Goal: Learn about a topic: Learn about a topic

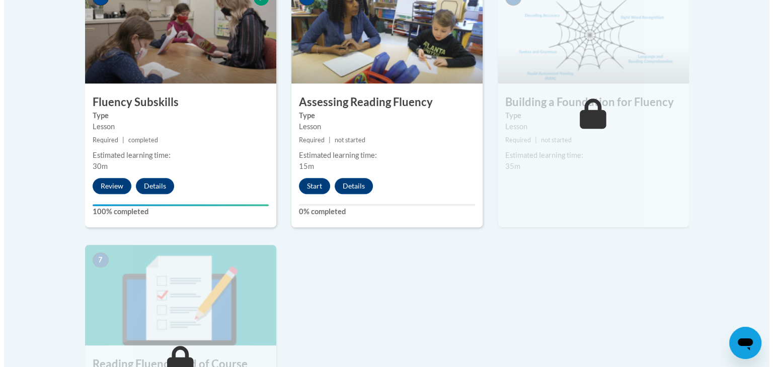
scroll to position [624, 0]
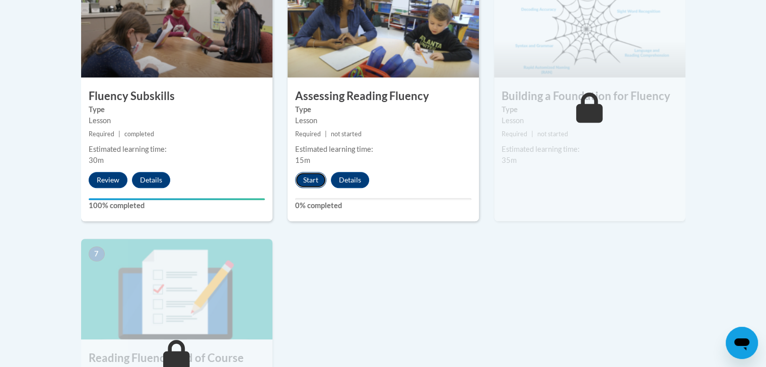
click at [305, 180] on button "Start" at bounding box center [310, 180] width 31 height 16
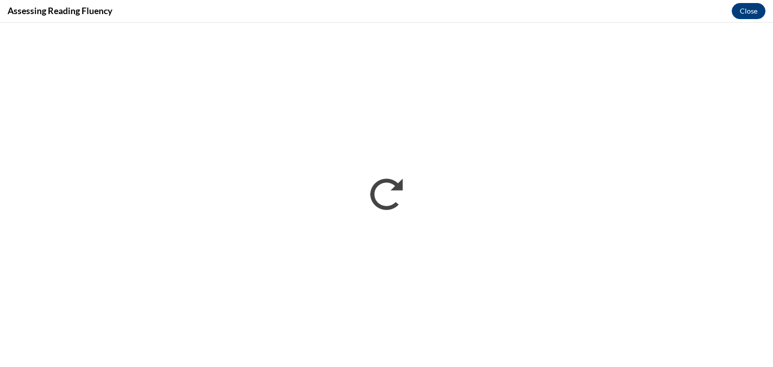
scroll to position [0, 0]
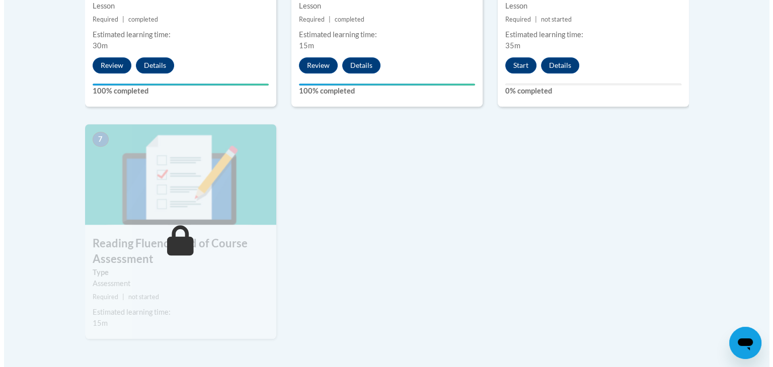
scroll to position [738, 0]
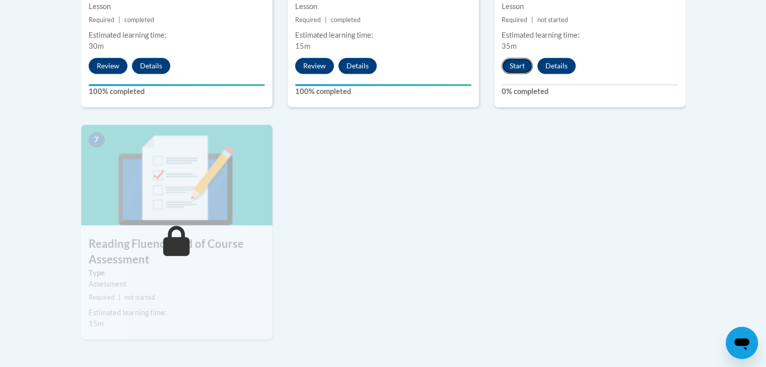
click at [521, 67] on button "Start" at bounding box center [516, 66] width 31 height 16
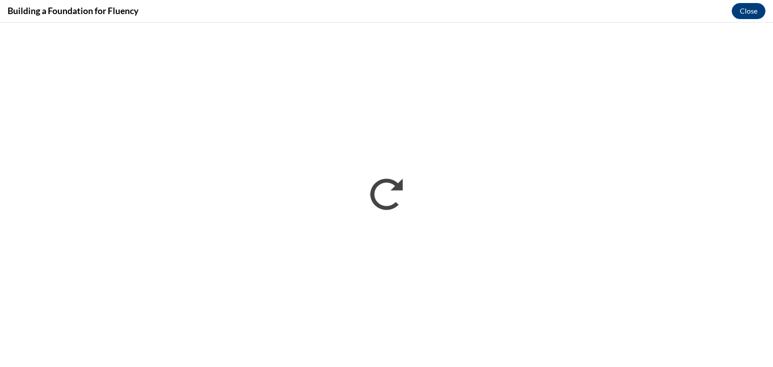
scroll to position [0, 0]
